Goal: Task Accomplishment & Management: Manage account settings

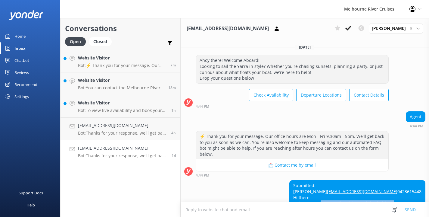
scroll to position [75, 0]
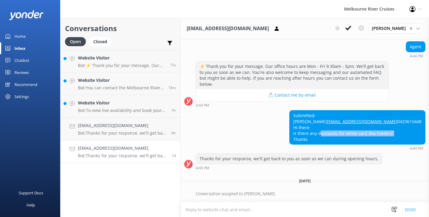
click at [111, 135] on p "Bot: Thanks for your response, we'll get back to you as soon as we can during o…" at bounding box center [122, 132] width 89 height 5
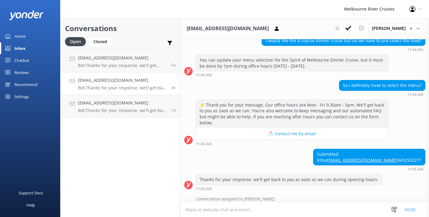
scroll to position [163, 0]
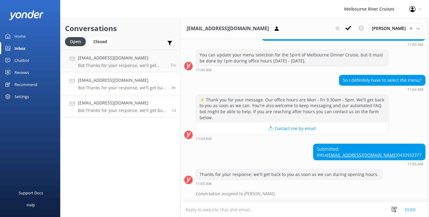
click at [114, 110] on p "Bot: Thanks for your response, we'll get back to you as soon as we can during o…" at bounding box center [122, 110] width 89 height 5
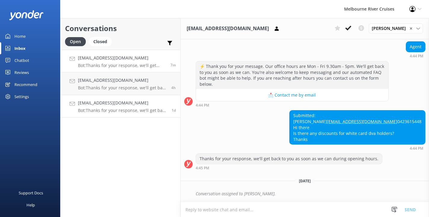
click at [114, 61] on div "[EMAIL_ADDRESS][DOMAIN_NAME] Bot: Thanks for your response, we'll get back to y…" at bounding box center [122, 61] width 88 height 13
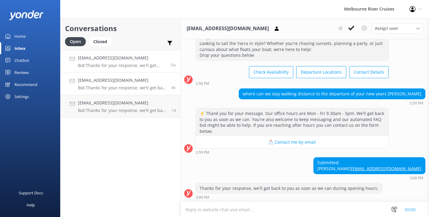
click at [114, 79] on h4 "[EMAIL_ADDRESS][DOMAIN_NAME]" at bounding box center [122, 80] width 89 height 7
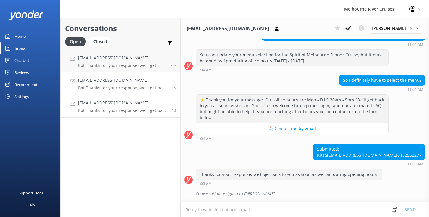
click at [112, 104] on h4 "[EMAIL_ADDRESS][DOMAIN_NAME]" at bounding box center [122, 102] width 89 height 7
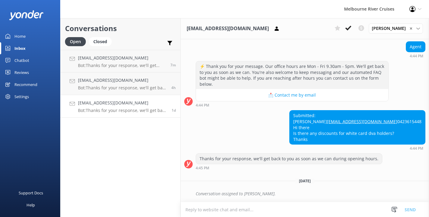
scroll to position [75, 0]
click at [351, 25] on button at bounding box center [348, 27] width 11 height 9
